Goal: Task Accomplishment & Management: Use online tool/utility

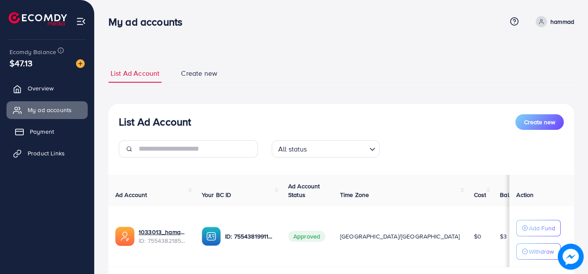
click at [50, 135] on span "Payment" at bounding box center [42, 131] width 24 height 9
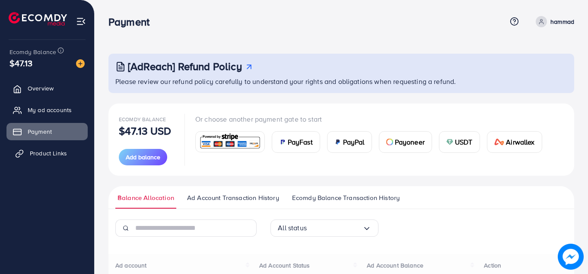
click at [52, 151] on span "Product Links" at bounding box center [48, 153] width 37 height 9
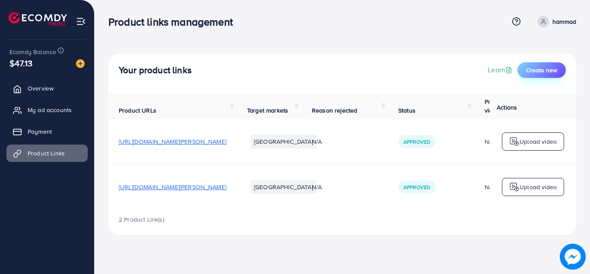
click at [543, 67] on span "Create new" at bounding box center [542, 70] width 31 height 9
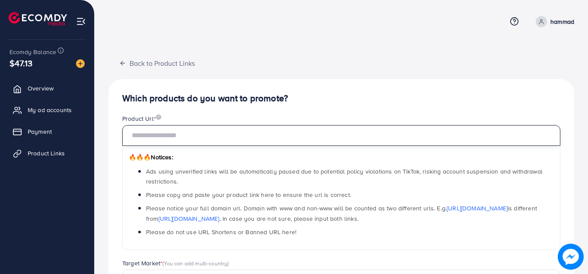
click at [281, 138] on input "text" at bounding box center [341, 135] width 438 height 21
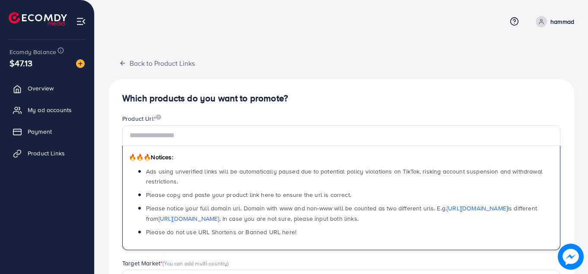
click at [324, 109] on div "Which products do you want to promote? Product Url * 🔥🔥🔥 Notices: Ads using unv…" at bounding box center [342, 275] width 466 height 393
